Goal: Transaction & Acquisition: Purchase product/service

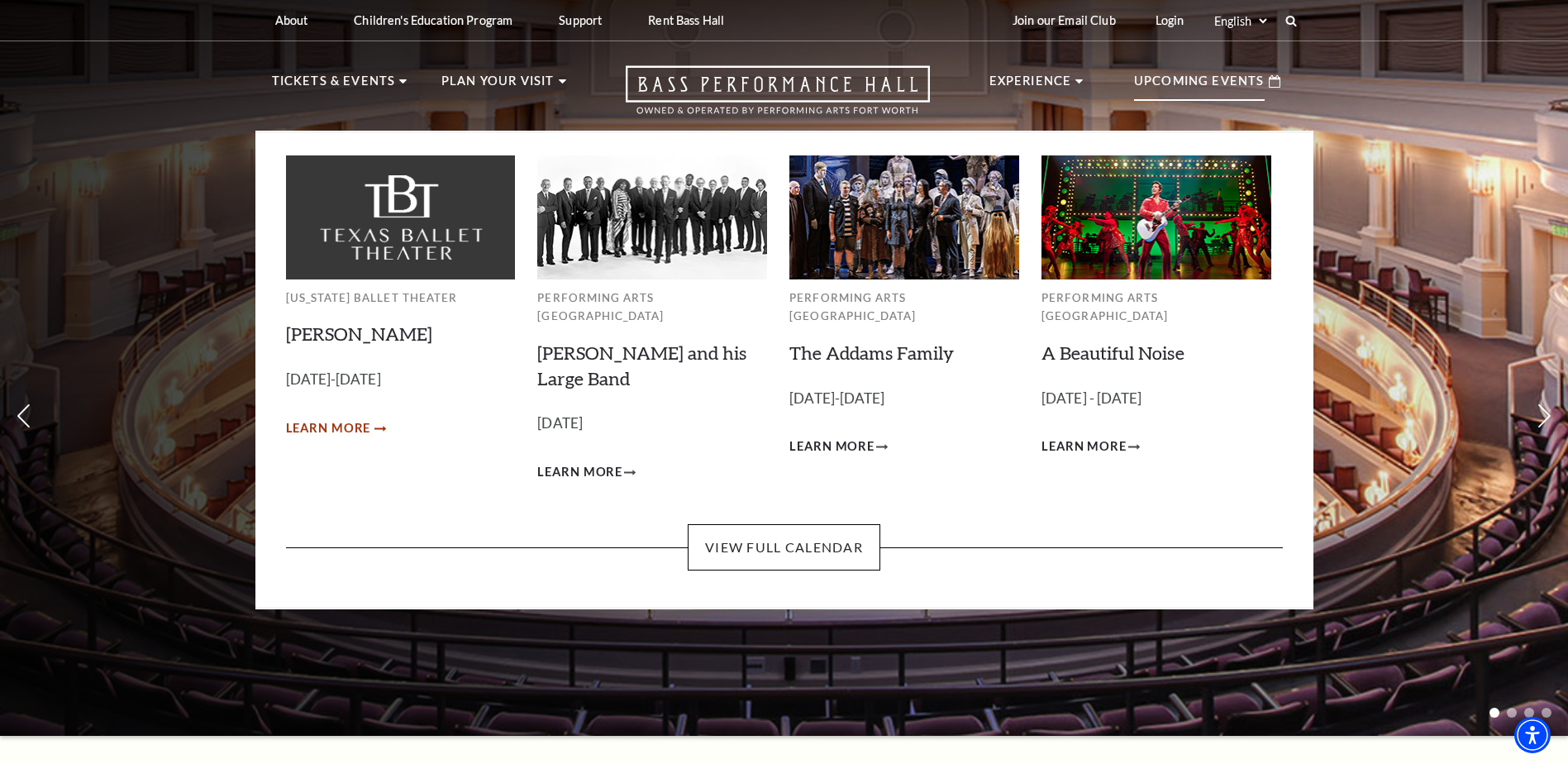
click at [329, 432] on span "Learn More" at bounding box center [329, 428] width 85 height 20
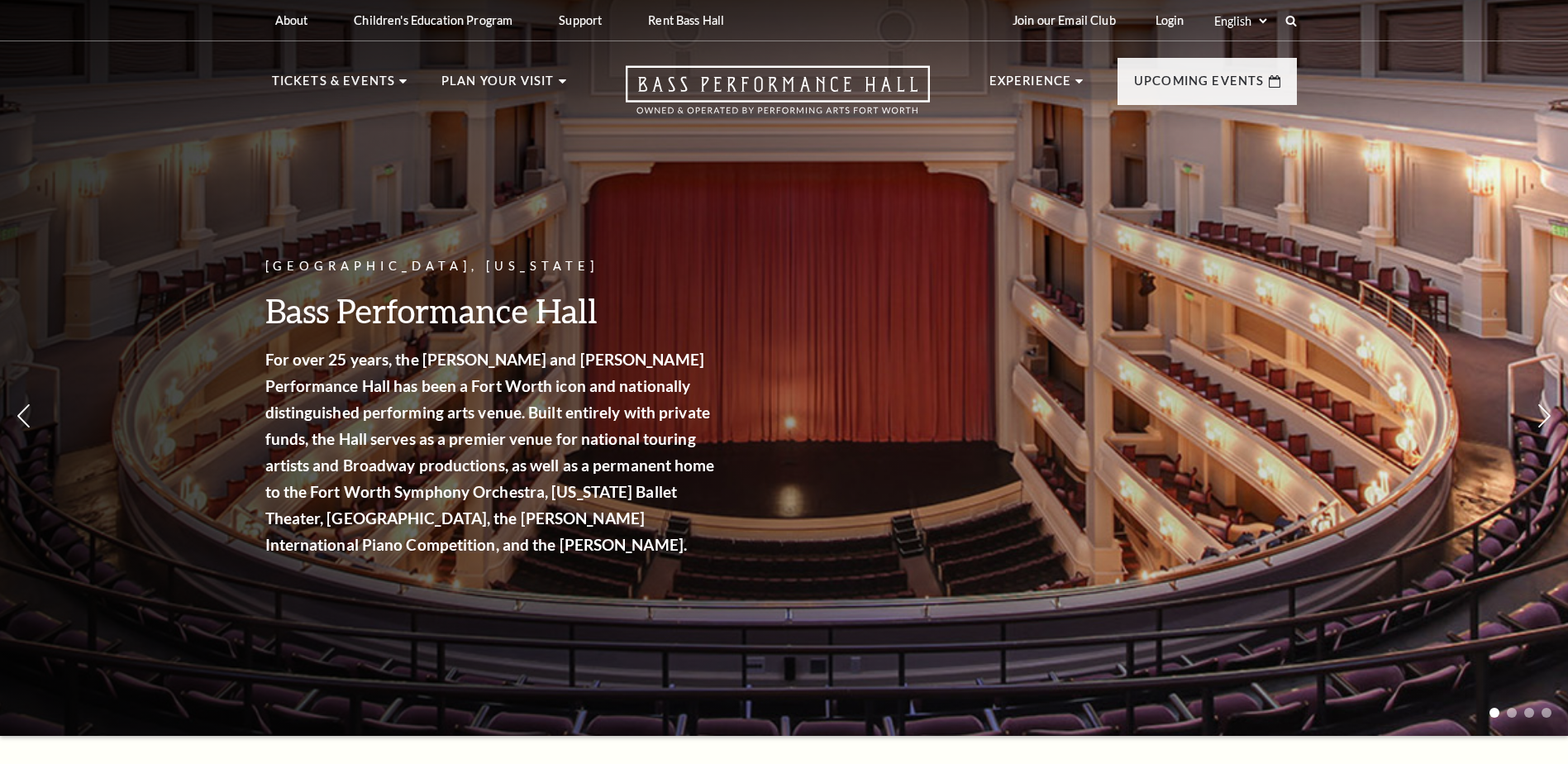
click at [313, 78] on p "Tickets & Events" at bounding box center [334, 86] width 124 height 30
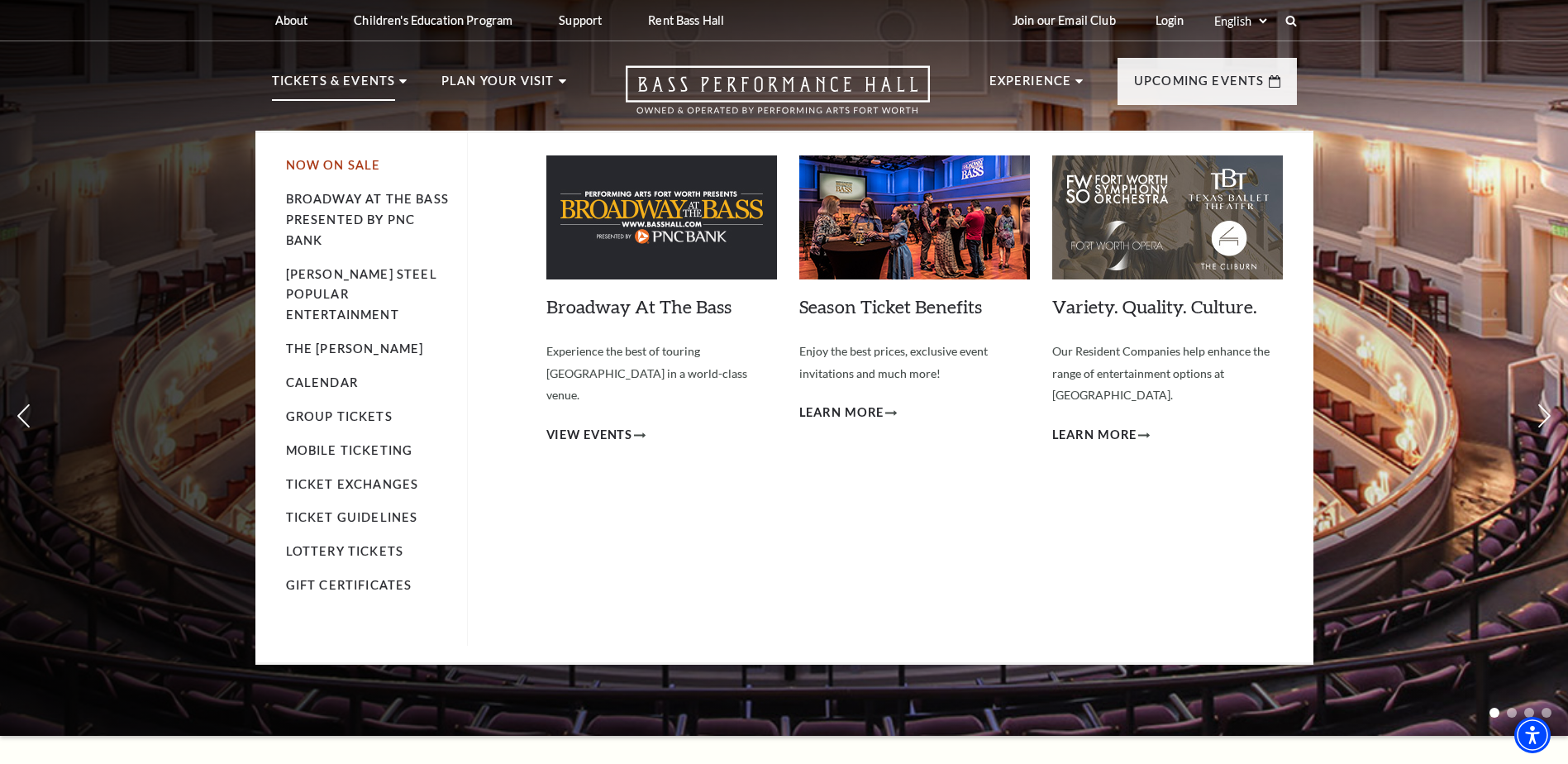
click at [321, 162] on link "Now On Sale" at bounding box center [334, 165] width 95 height 14
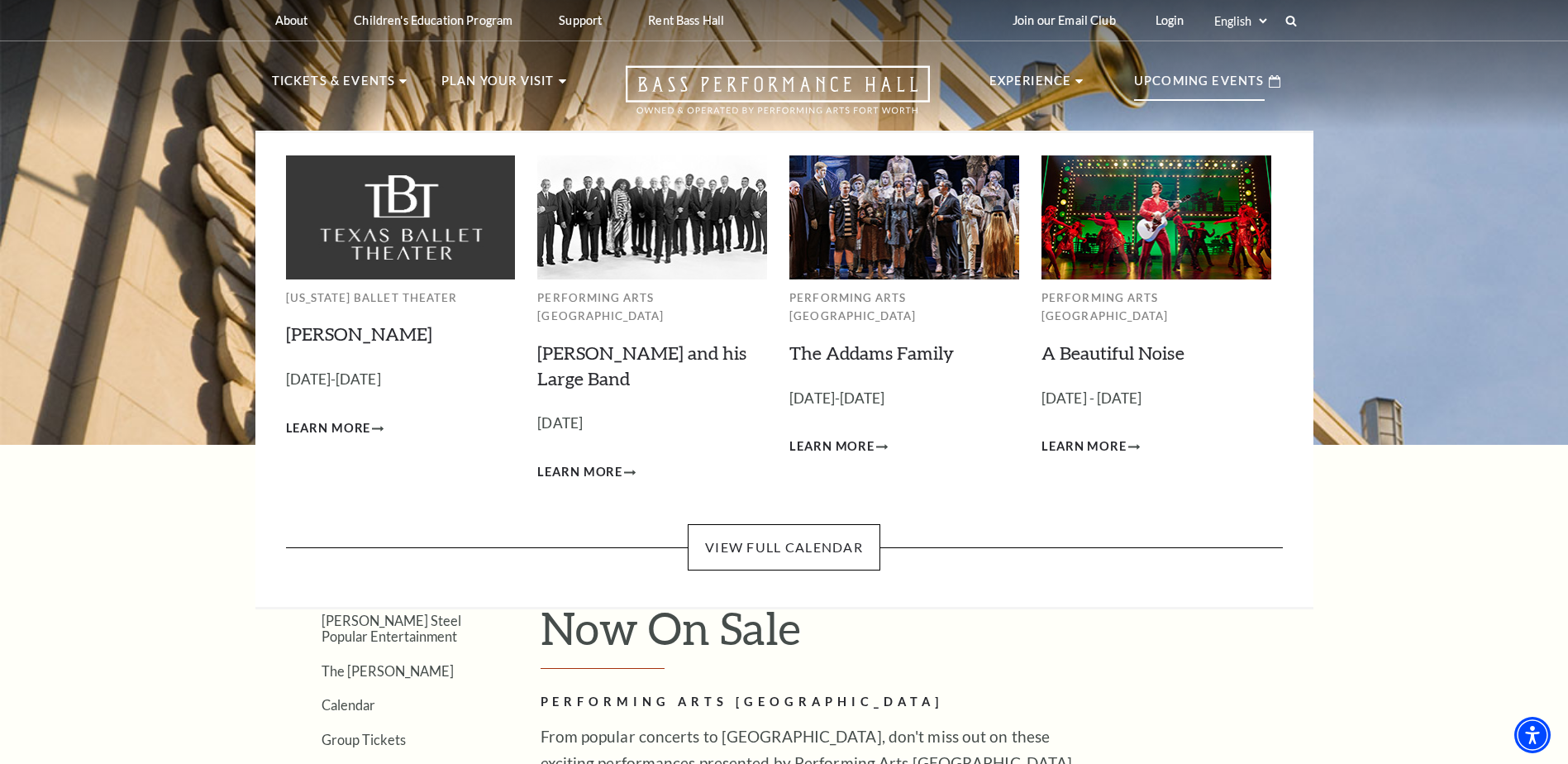
click at [1277, 88] on div "Upcoming Events" at bounding box center [1206, 80] width 179 height 47
click at [344, 429] on span "Learn More" at bounding box center [329, 428] width 85 height 20
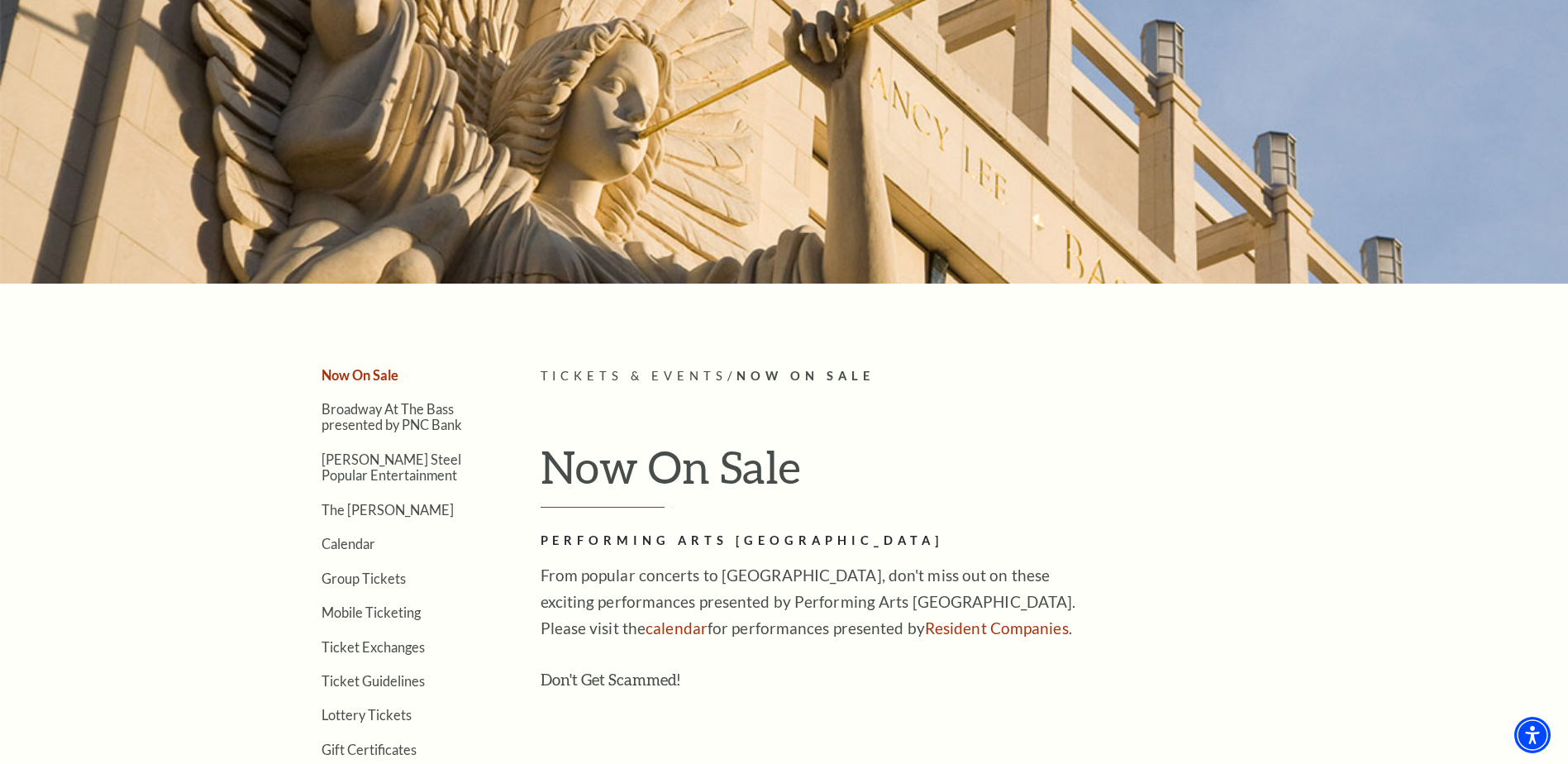
scroll to position [165, 0]
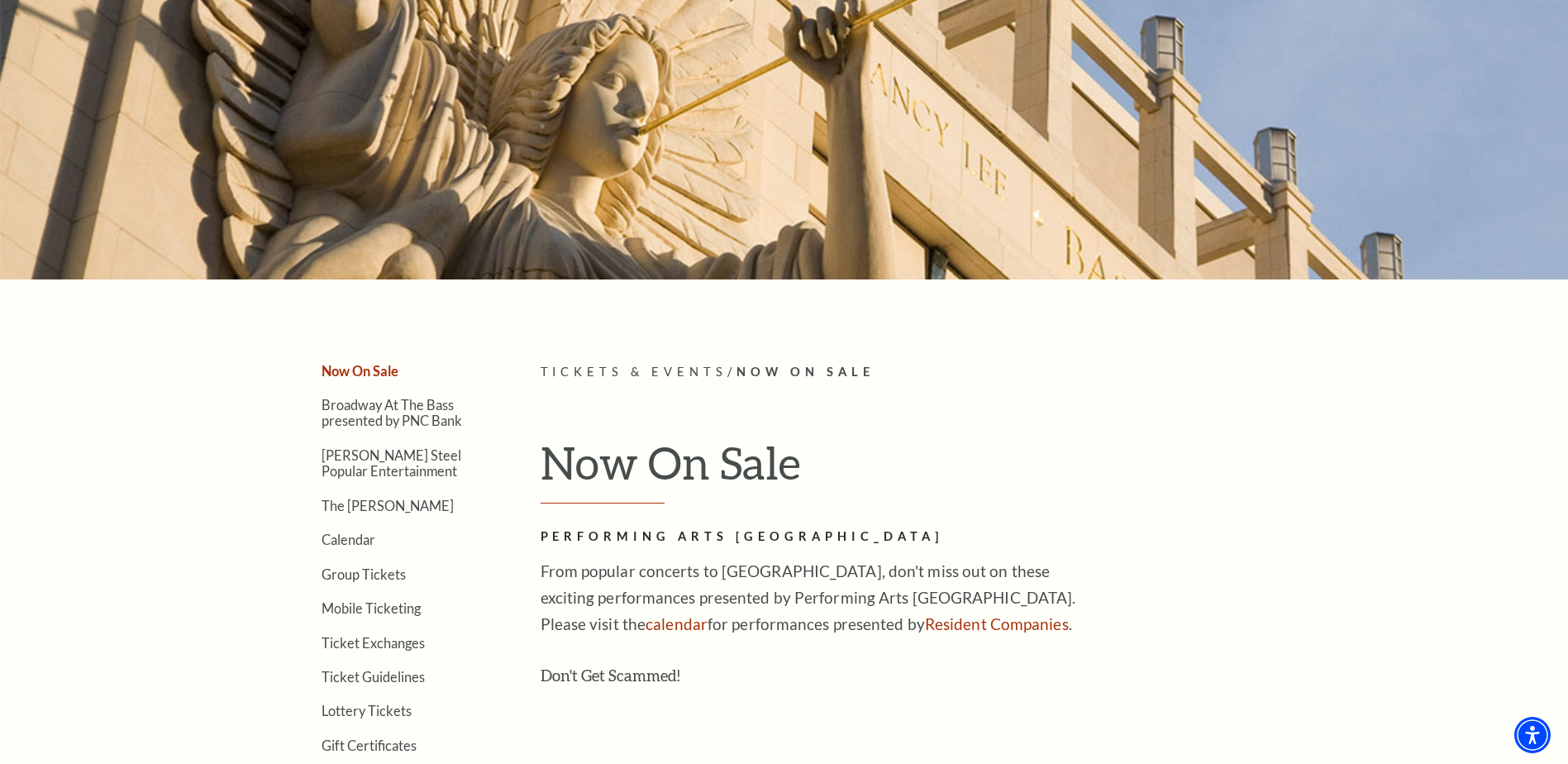
click at [357, 367] on link "Now On Sale" at bounding box center [360, 371] width 77 height 16
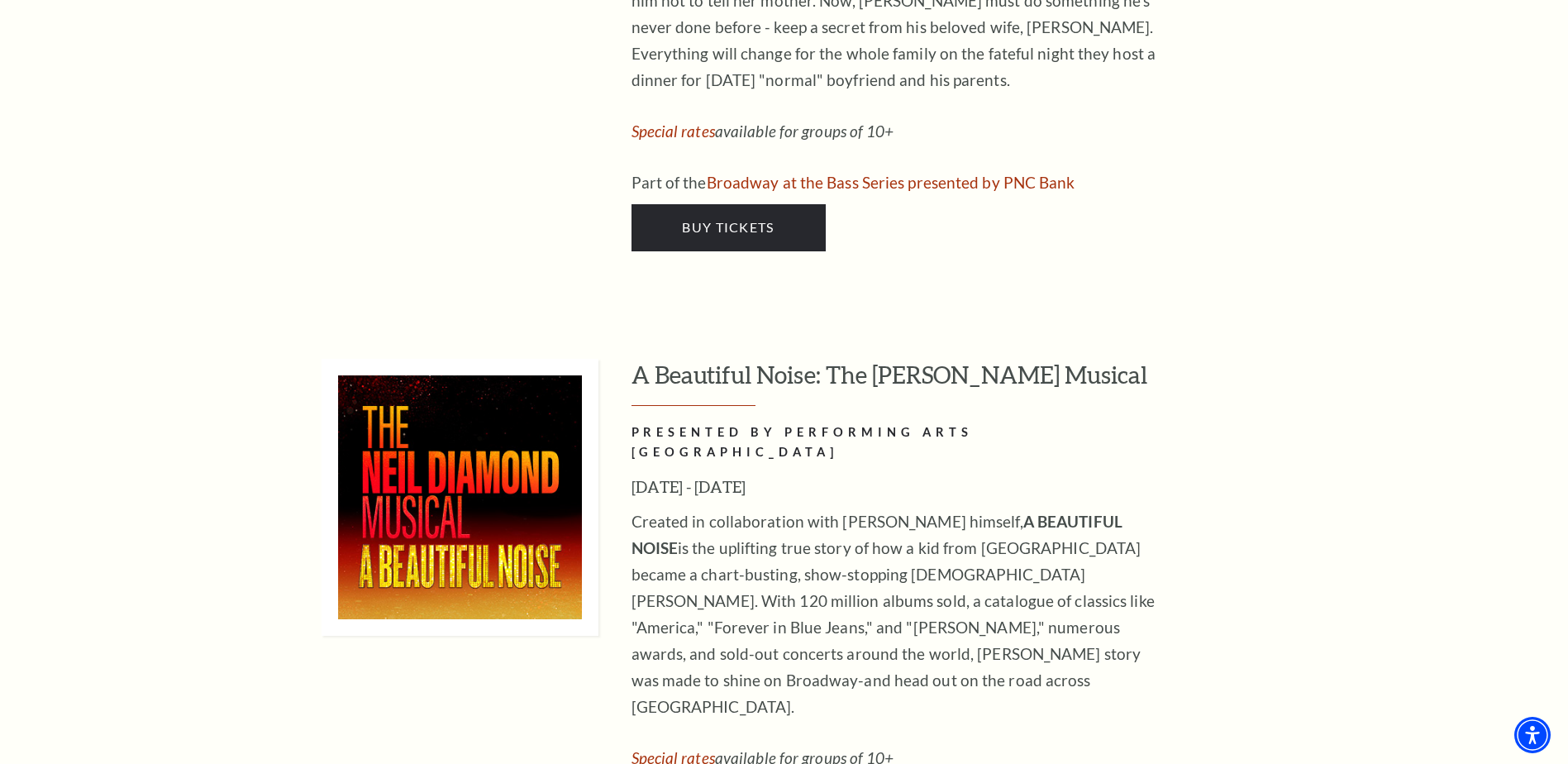
scroll to position [3060, 0]
